Goal: Navigation & Orientation: Find specific page/section

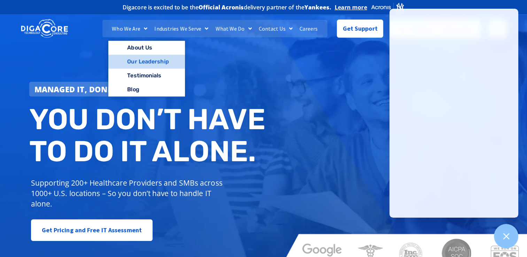
click at [136, 62] on link "Our Leadership" at bounding box center [146, 62] width 76 height 14
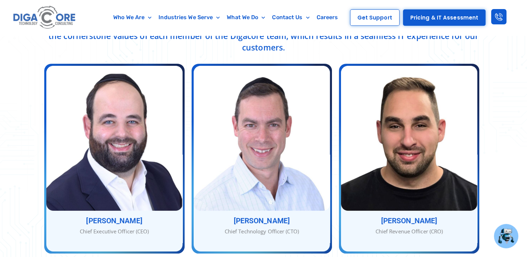
scroll to position [209, 0]
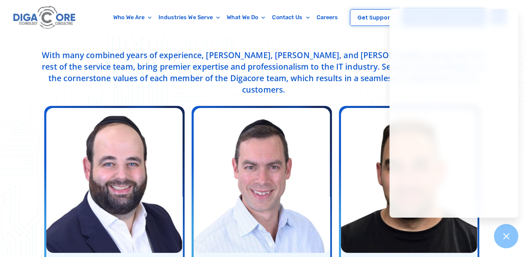
click at [102, 73] on p "With many combined years of experience, [PERSON_NAME], [PERSON_NAME], and [PERS…" at bounding box center [263, 72] width 445 height 46
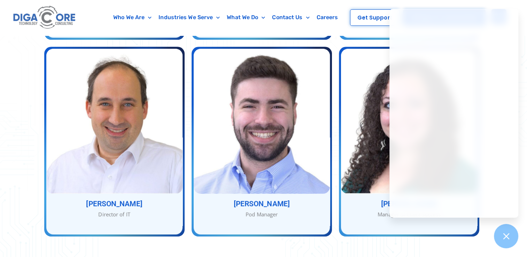
scroll to position [626, 0]
